Goal: Task Accomplishment & Management: Use online tool/utility

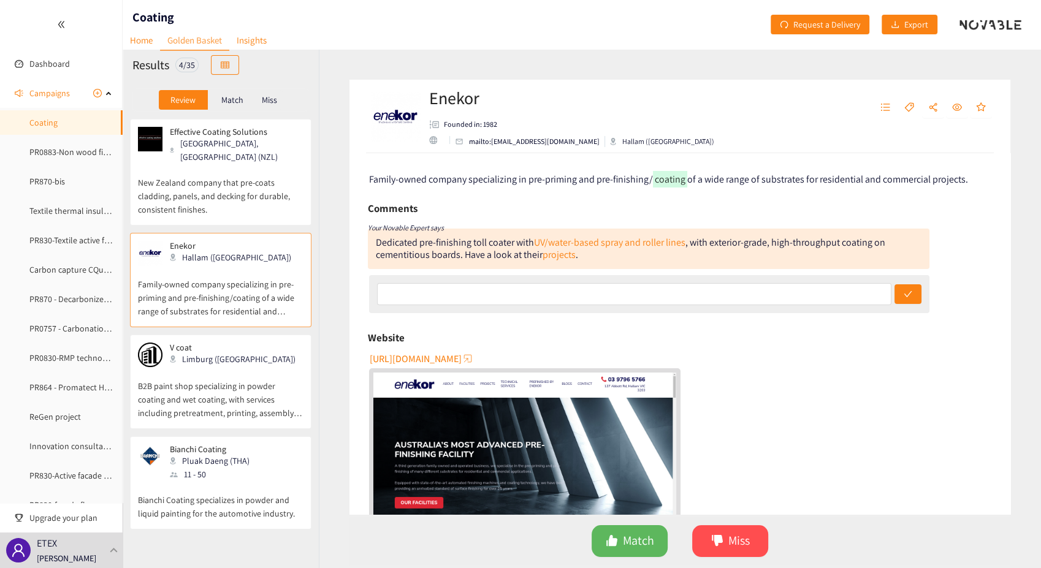
click at [234, 172] on p "New Zealand company that pre-coats cladding, panels, and decking for durable, c…" at bounding box center [221, 190] width 166 height 53
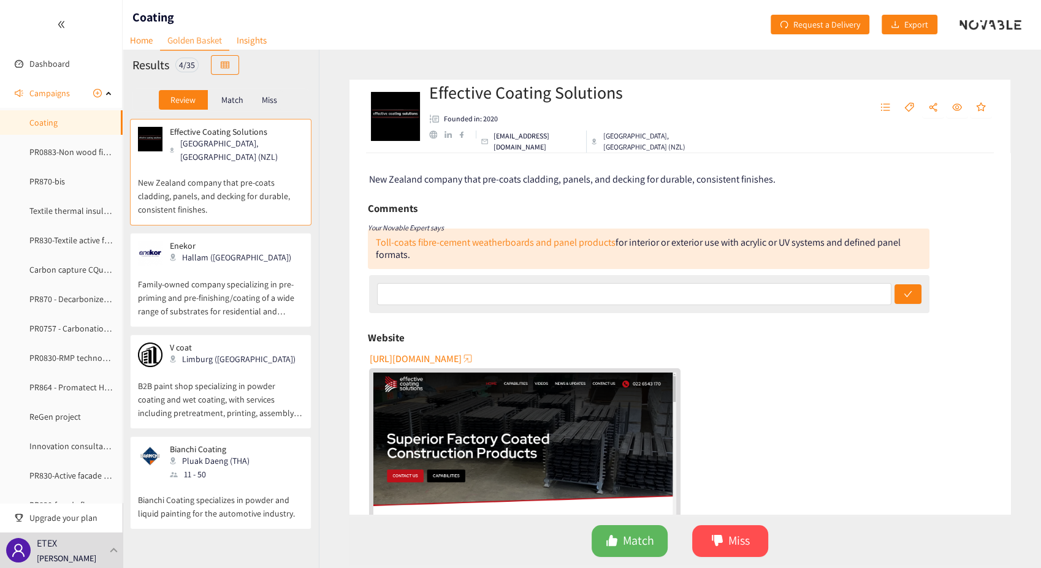
click at [232, 99] on p "Match" at bounding box center [232, 100] width 22 height 10
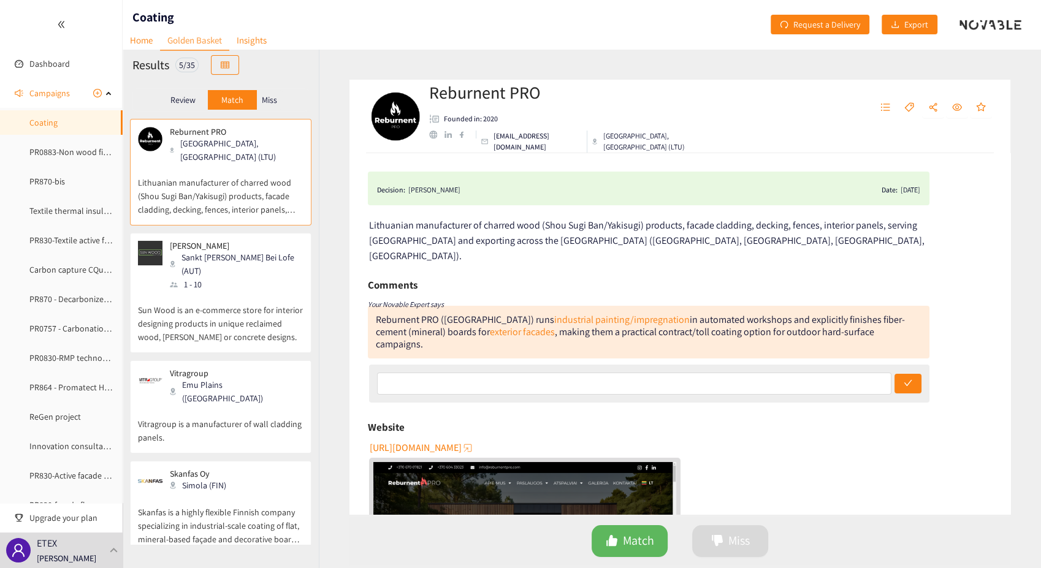
click at [182, 102] on p "Review" at bounding box center [182, 100] width 25 height 10
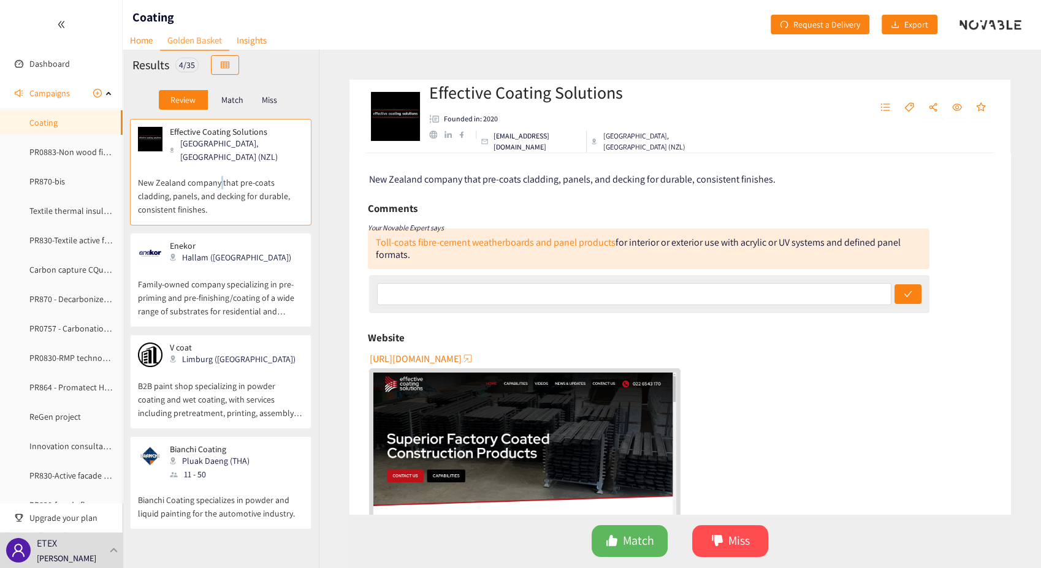
click at [220, 174] on p "New Zealand company that pre-coats cladding, panels, and decking for durable, c…" at bounding box center [221, 190] width 166 height 53
click at [639, 546] on span "Match" at bounding box center [638, 541] width 31 height 19
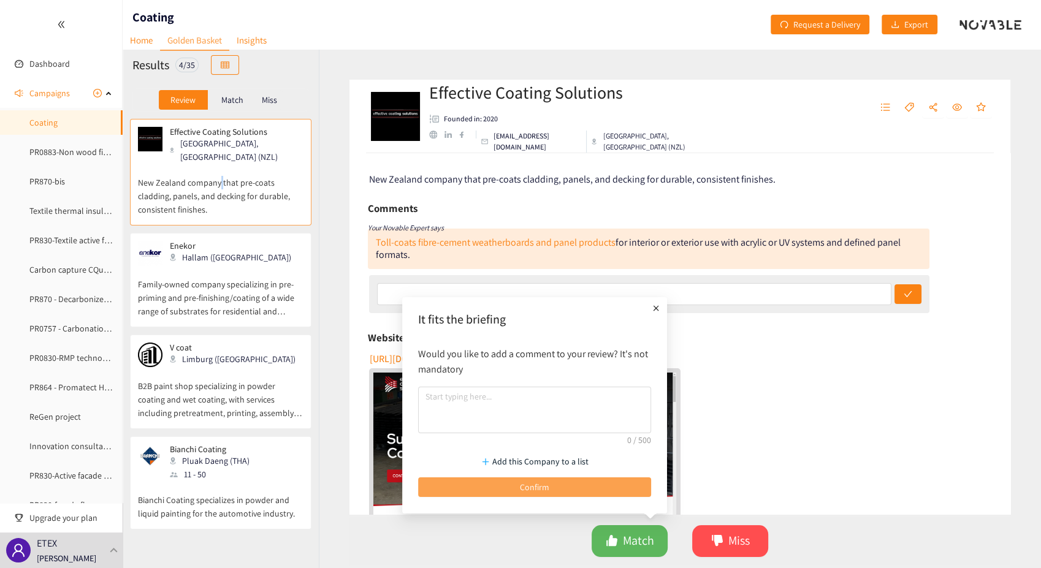
click at [538, 487] on span "Confirm" at bounding box center [534, 487] width 29 height 13
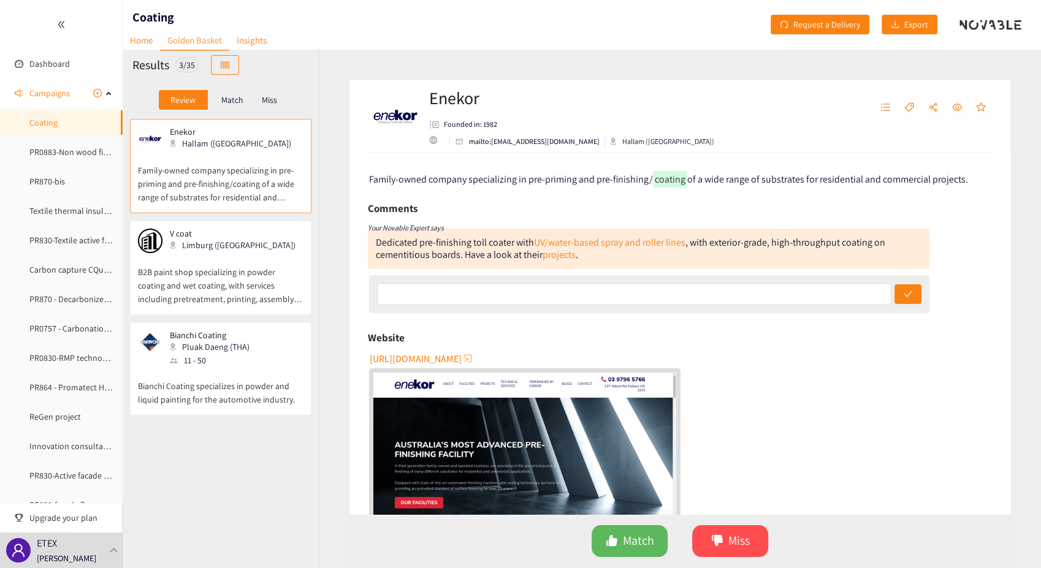
click at [235, 194] on p "Family-owned company specializing in pre-priming and pre-finishing/coating of a…" at bounding box center [221, 177] width 166 height 53
click at [624, 546] on span "Match" at bounding box center [638, 541] width 31 height 19
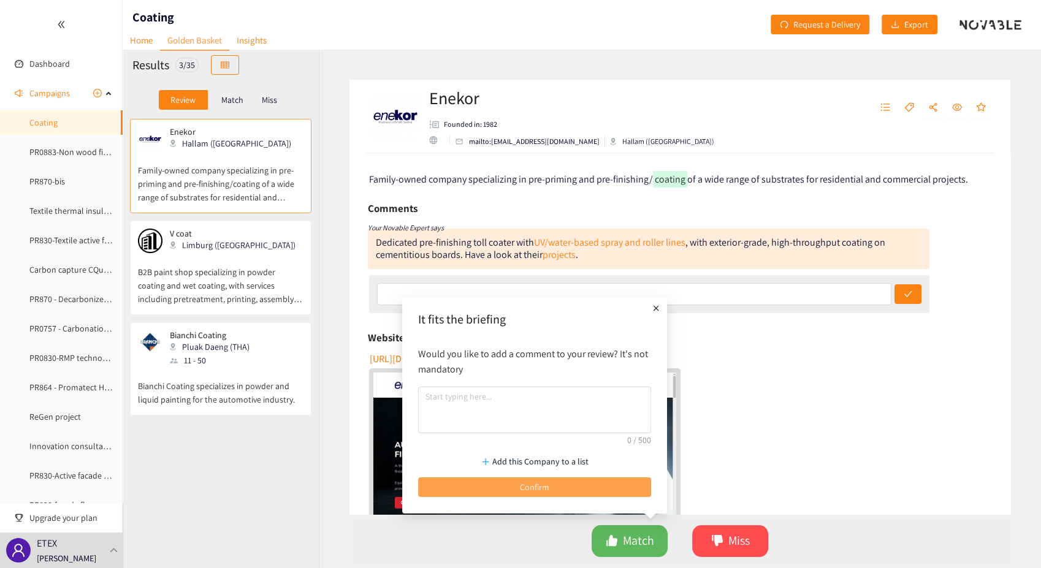
click at [584, 483] on button "Confirm" at bounding box center [534, 488] width 233 height 20
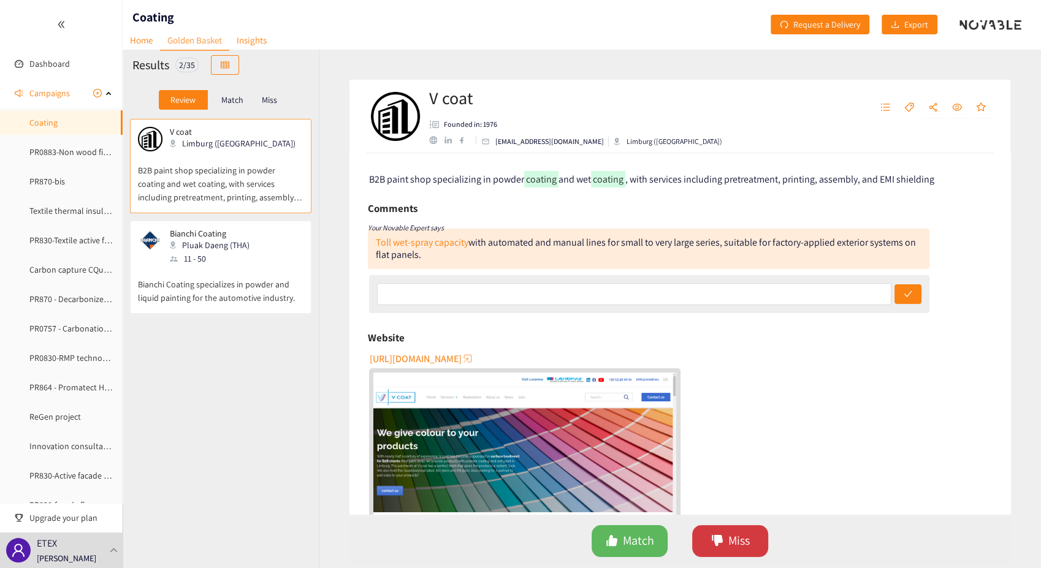
click at [749, 552] on button "Miss" at bounding box center [730, 541] width 76 height 32
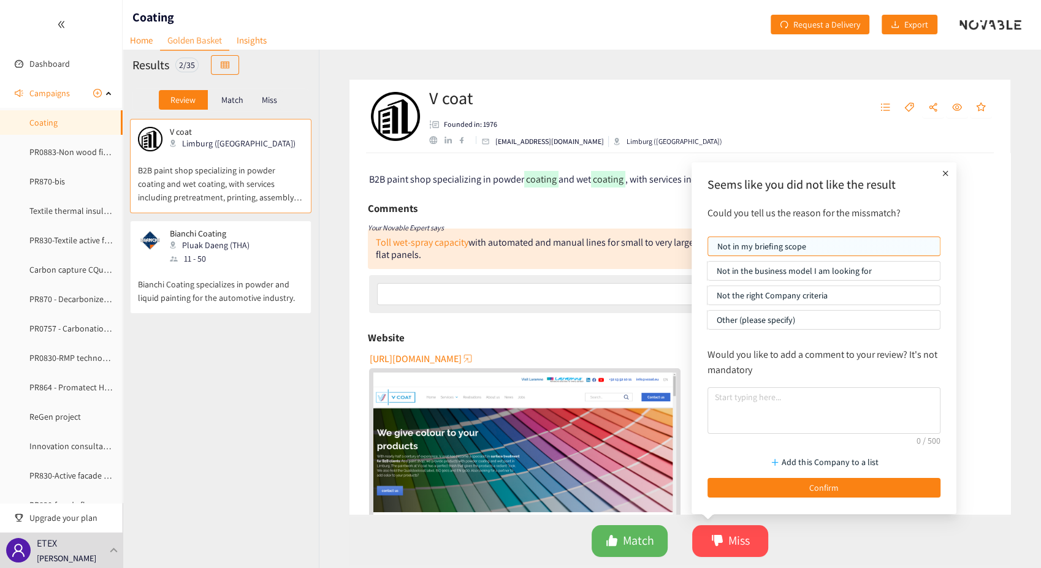
click at [947, 175] on icon "plus" at bounding box center [946, 173] width 6 height 6
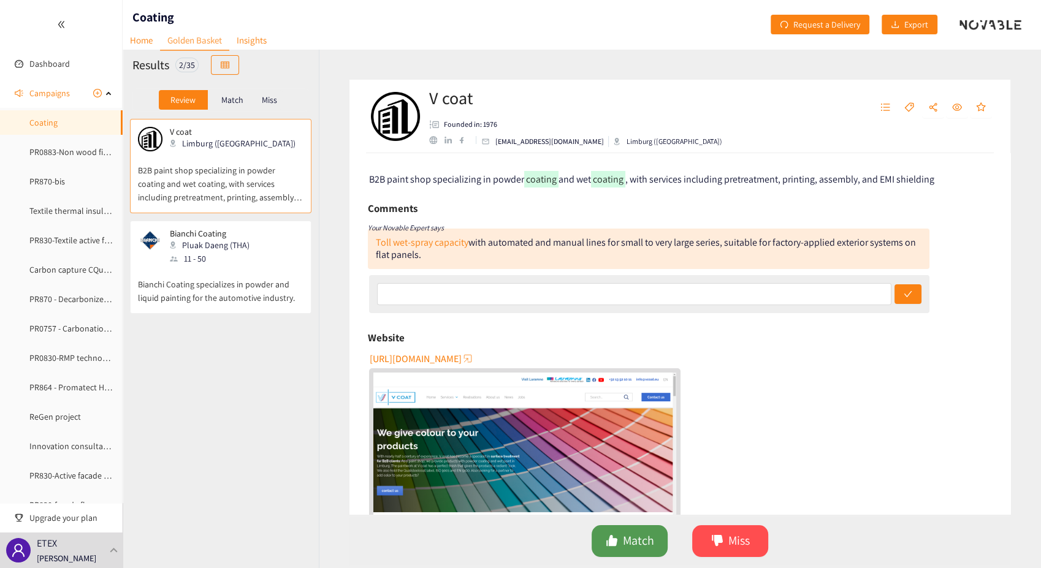
click at [623, 540] on span "Match" at bounding box center [638, 541] width 31 height 19
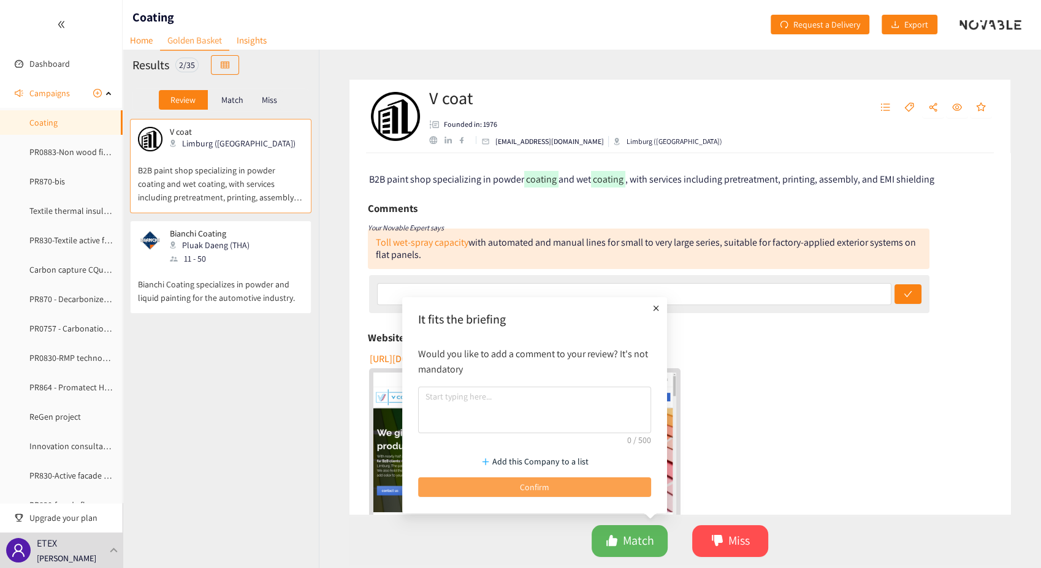
click at [522, 487] on span "Confirm" at bounding box center [534, 487] width 29 height 13
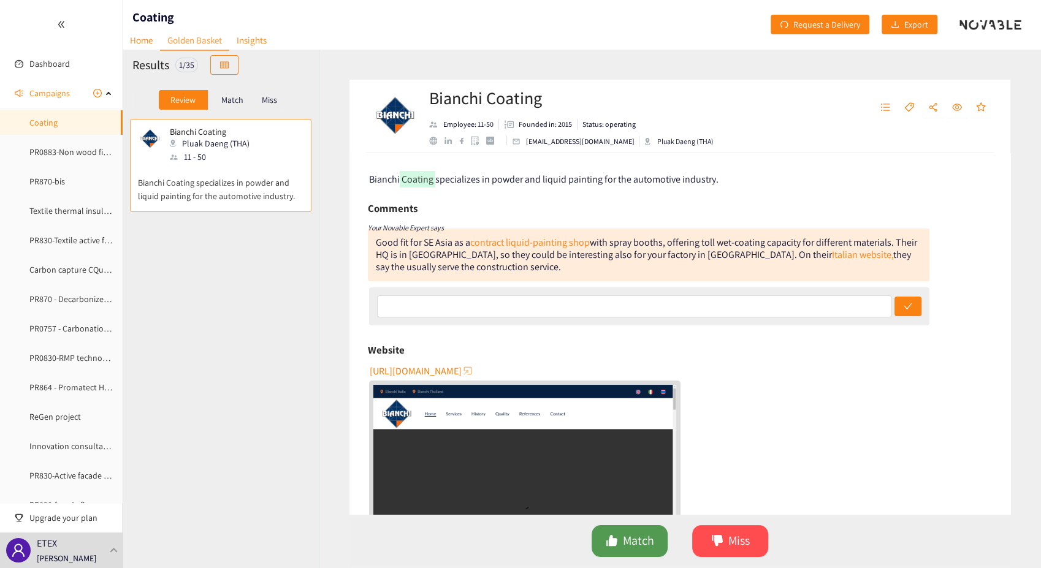
click at [623, 542] on span "Match" at bounding box center [638, 541] width 31 height 19
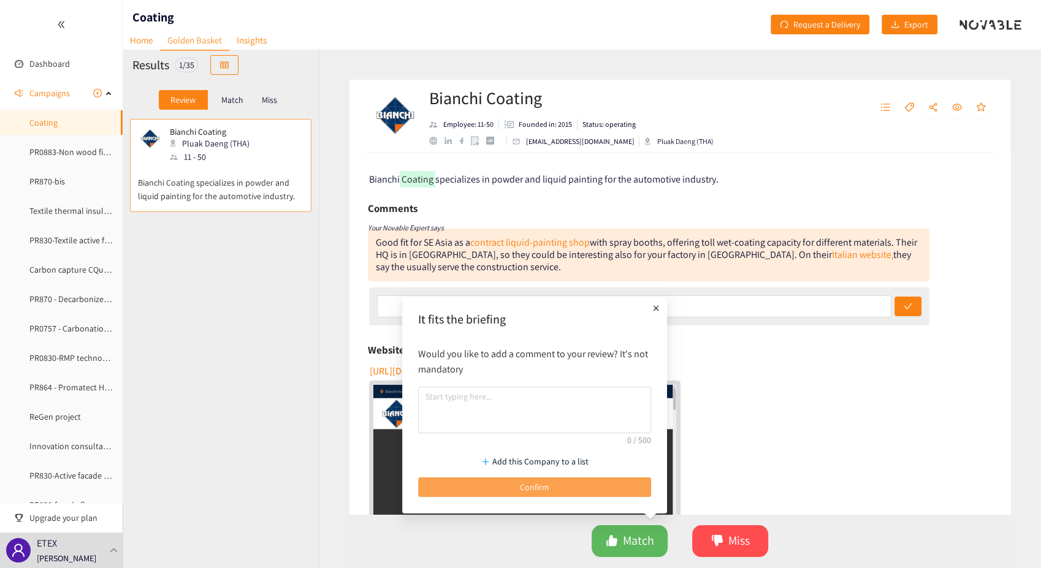
click at [557, 487] on button "Confirm" at bounding box center [534, 488] width 233 height 20
